Goal: Task Accomplishment & Management: Manage account settings

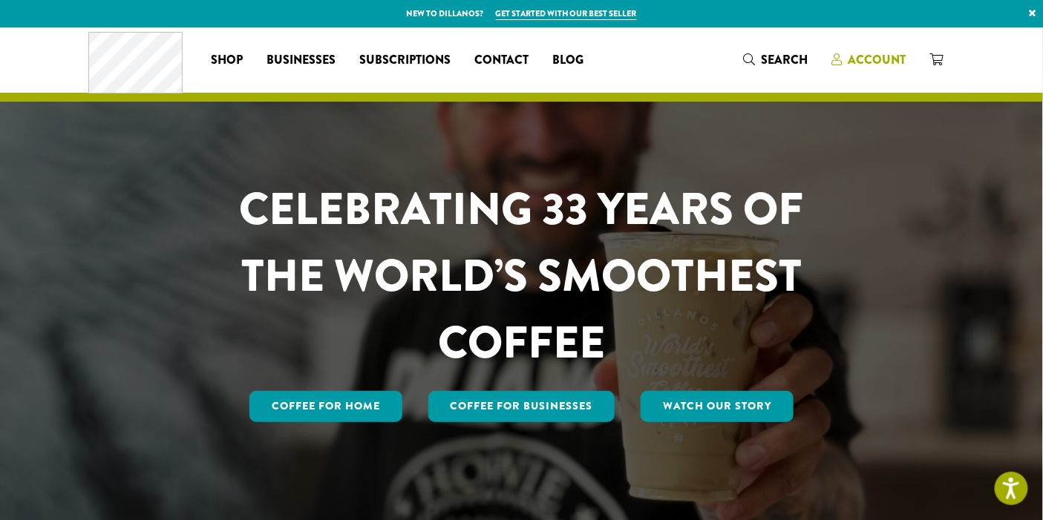
click at [876, 56] on span "Account" at bounding box center [876, 59] width 58 height 17
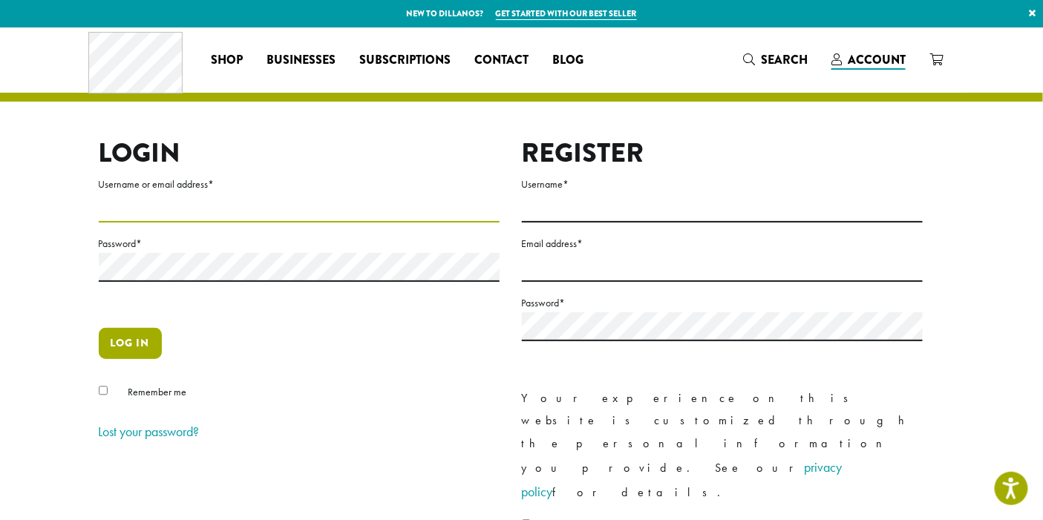
type input "**********"
click at [126, 349] on button "Log in" at bounding box center [130, 343] width 63 height 31
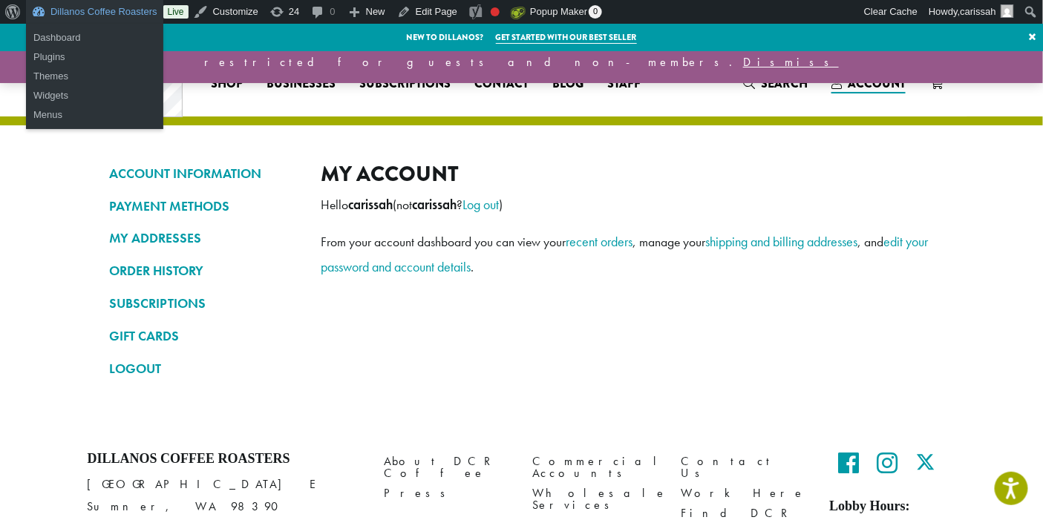
click at [62, 13] on link "Dillanos Coffee Roasters" at bounding box center [94, 12] width 137 height 24
